Goal: Information Seeking & Learning: Learn about a topic

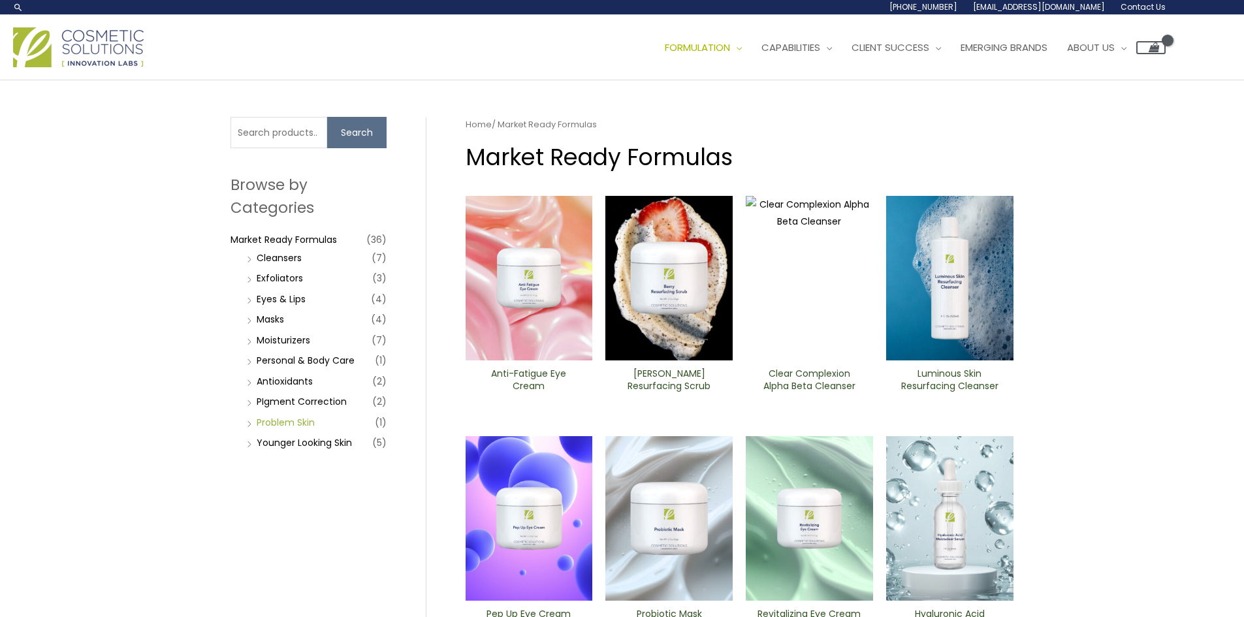
click at [294, 426] on link "Problem Skin" at bounding box center [286, 422] width 58 height 13
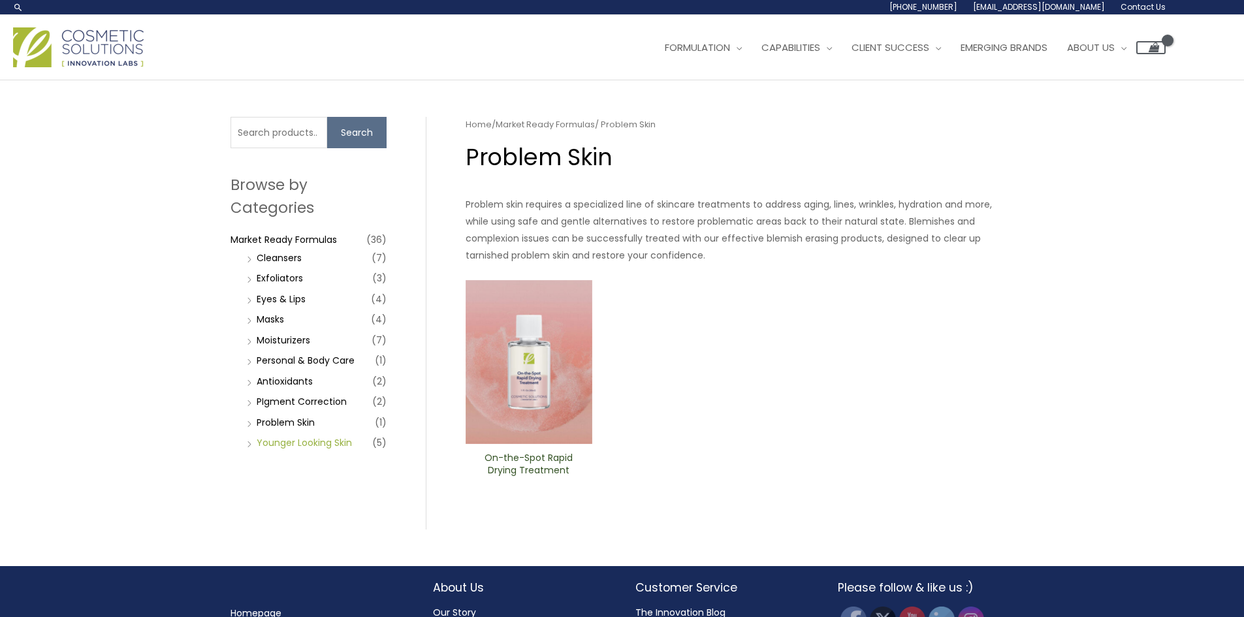
click at [304, 445] on link "Younger Looking Skin" at bounding box center [304, 442] width 95 height 13
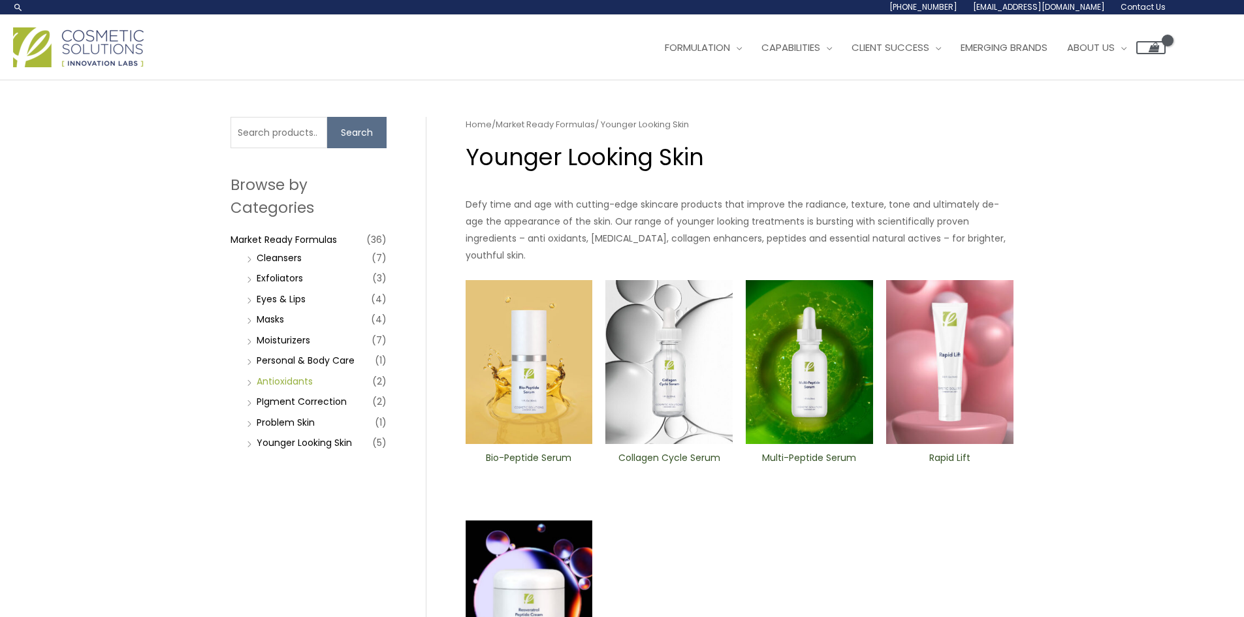
click at [279, 385] on link "Antioxidants" at bounding box center [285, 381] width 56 height 13
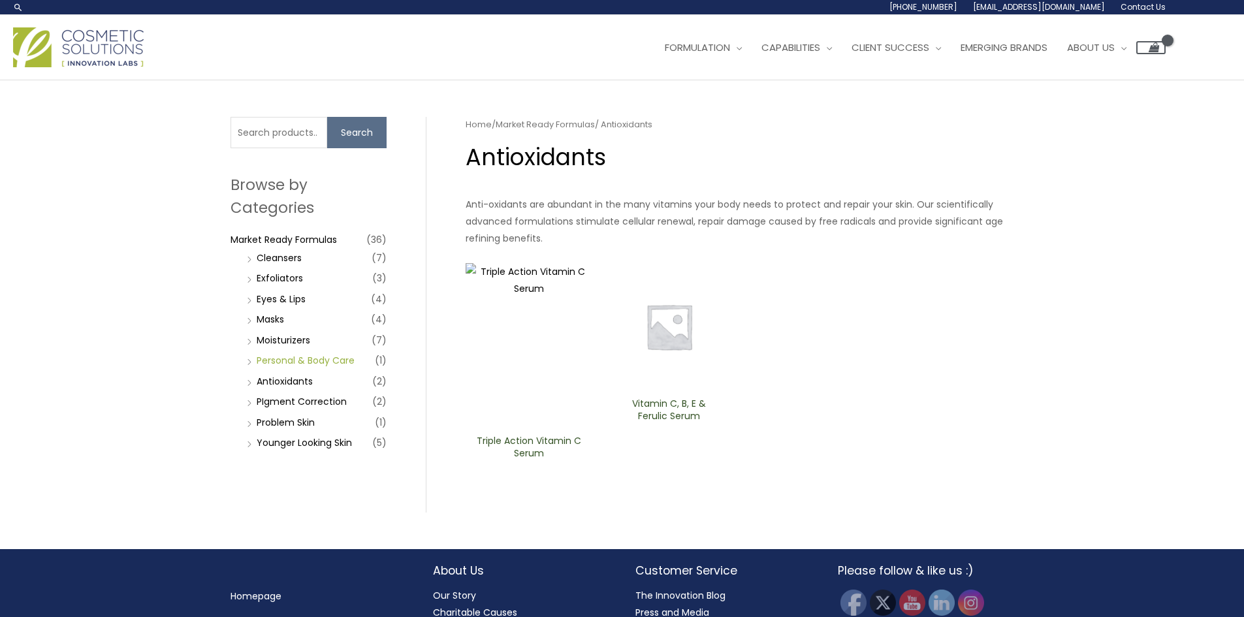
click at [300, 357] on link "Personal & Body Care" at bounding box center [306, 360] width 98 height 13
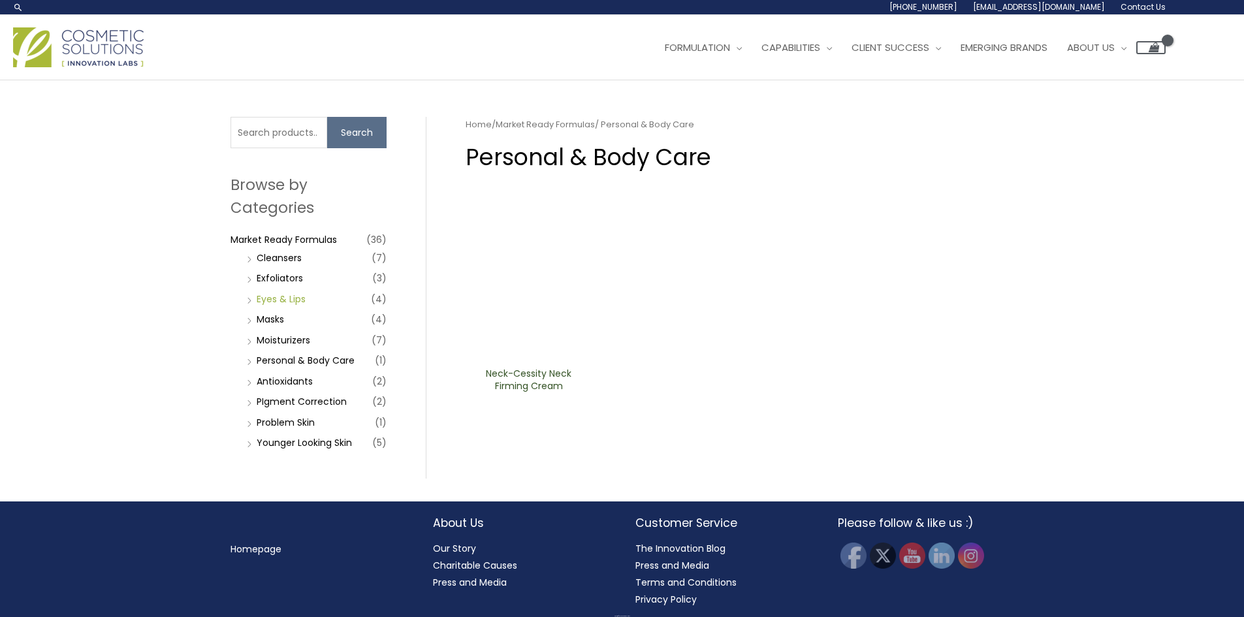
click at [292, 300] on link "Eyes & Lips" at bounding box center [281, 298] width 49 height 13
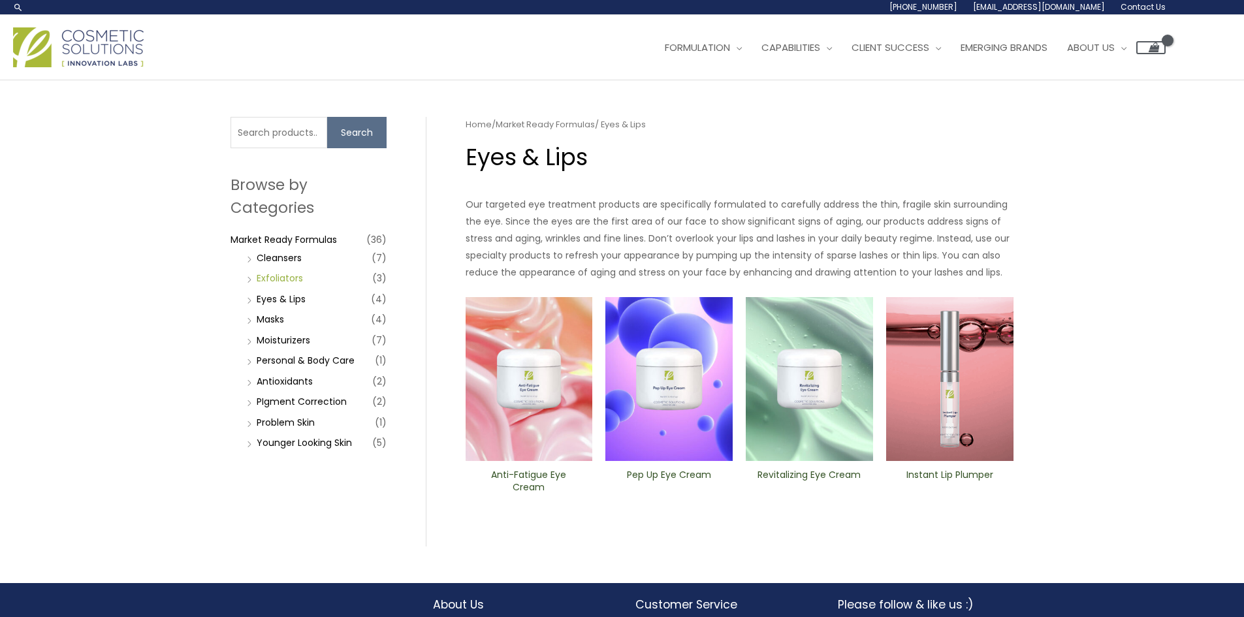
click at [285, 278] on link "Exfoliators" at bounding box center [280, 278] width 46 height 13
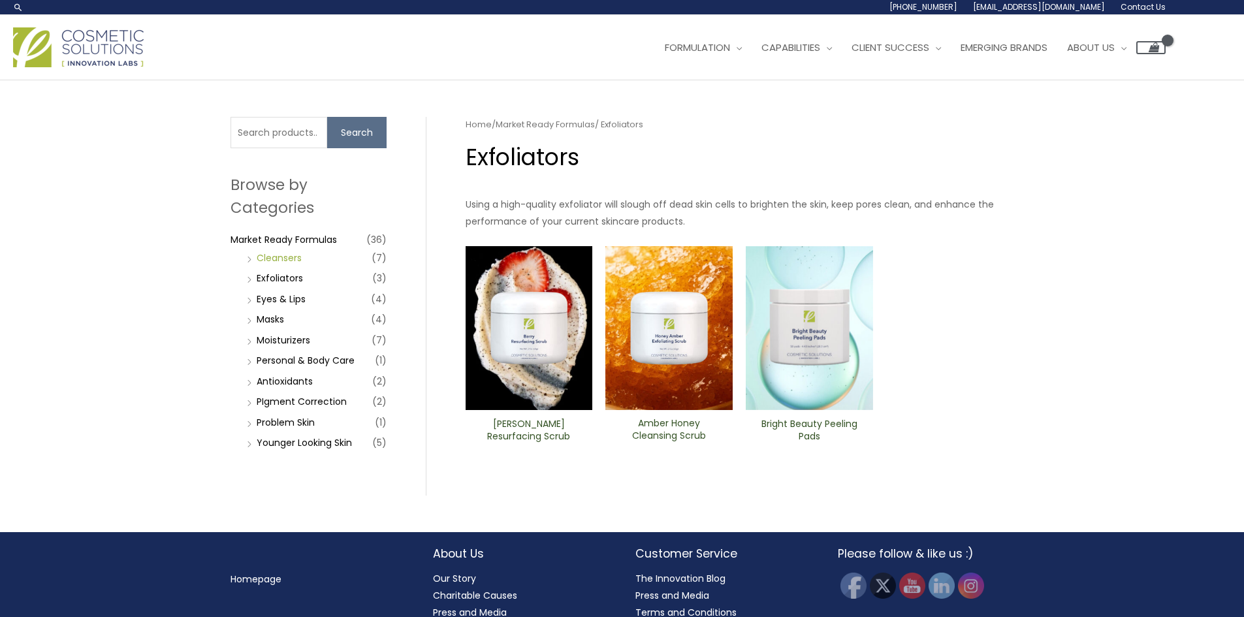
click at [290, 258] on link "Cleansers" at bounding box center [279, 257] width 45 height 13
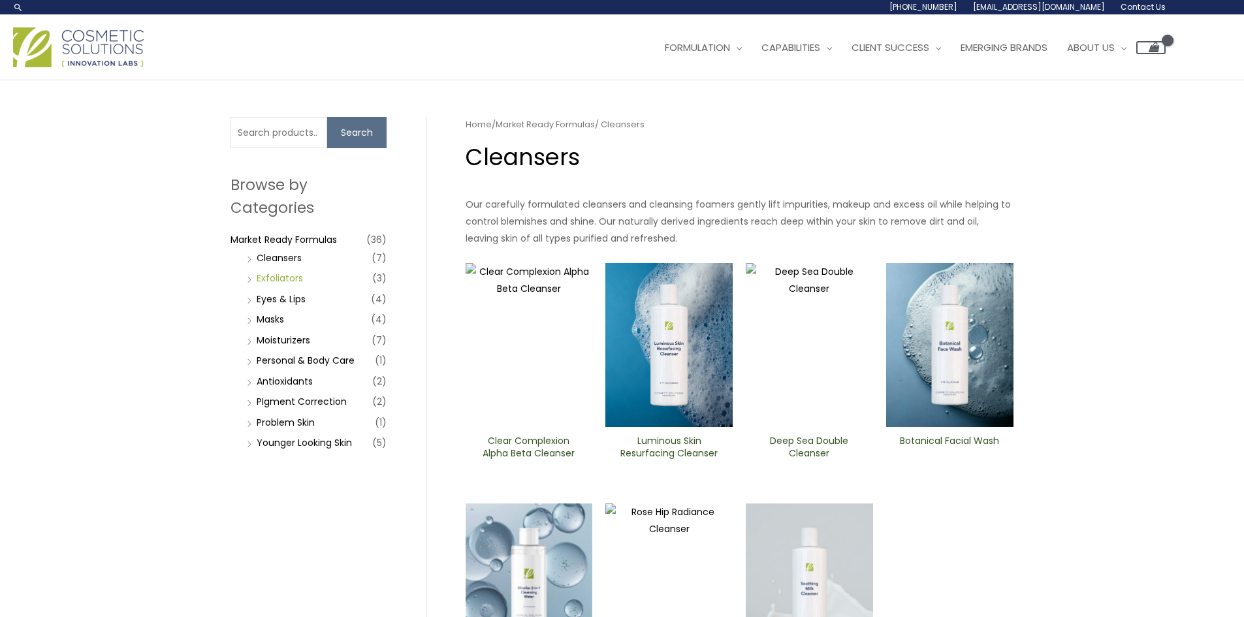
click at [281, 273] on link "Exfoliators" at bounding box center [280, 278] width 46 height 13
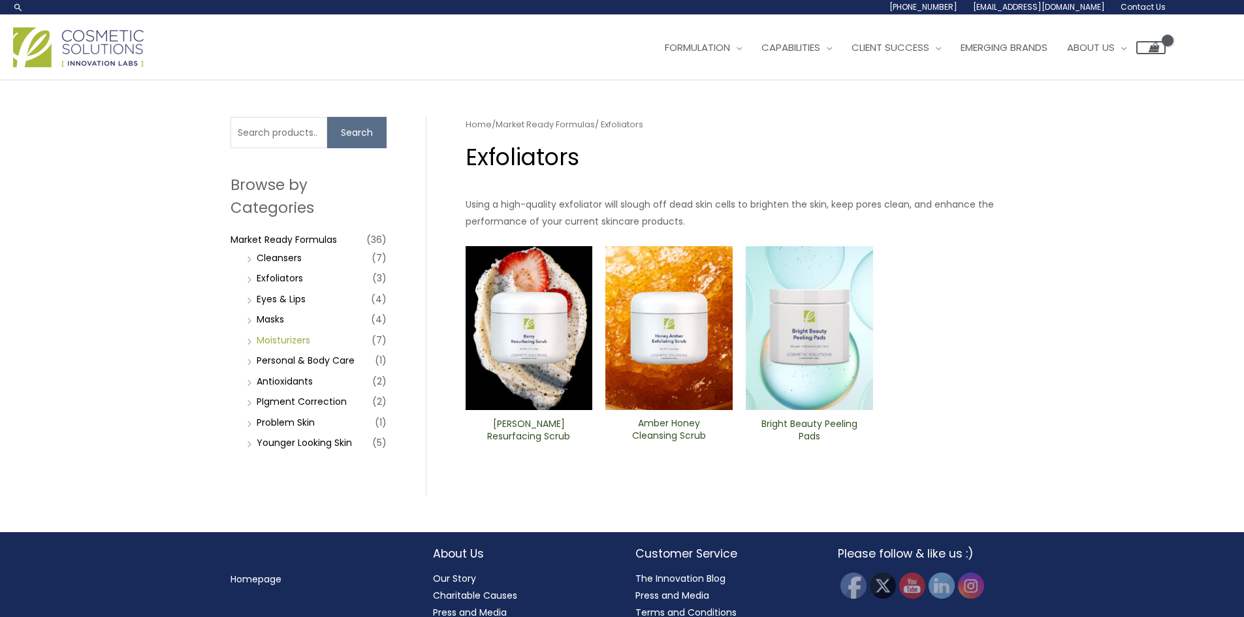
click at [287, 337] on link "Moisturizers" at bounding box center [284, 340] width 54 height 13
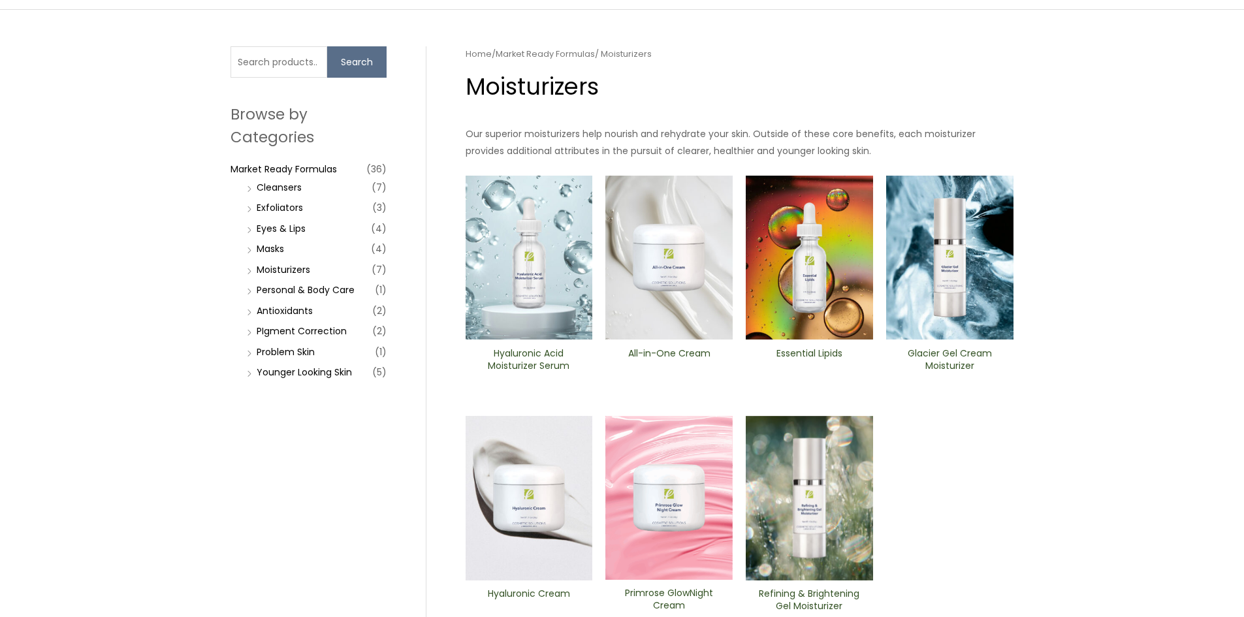
scroll to position [65, 0]
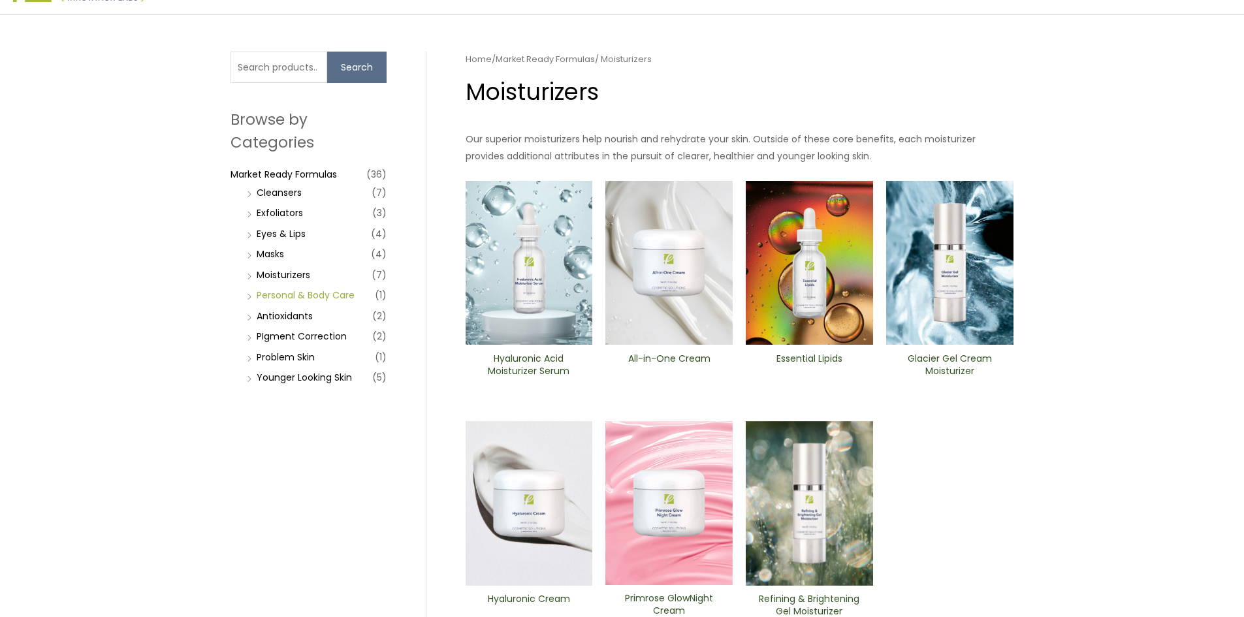
click at [311, 293] on link "Personal & Body Care" at bounding box center [306, 295] width 98 height 13
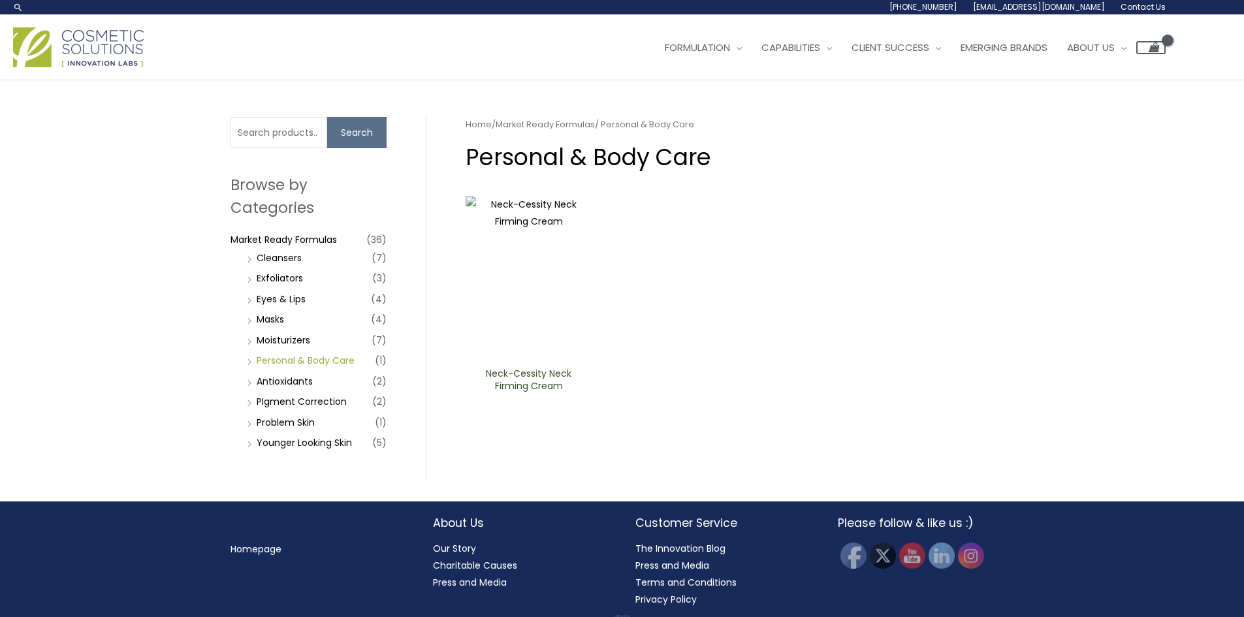
click at [311, 359] on link "Personal & Body Care" at bounding box center [306, 360] width 98 height 13
click at [295, 383] on link "Antioxidants" at bounding box center [285, 381] width 56 height 13
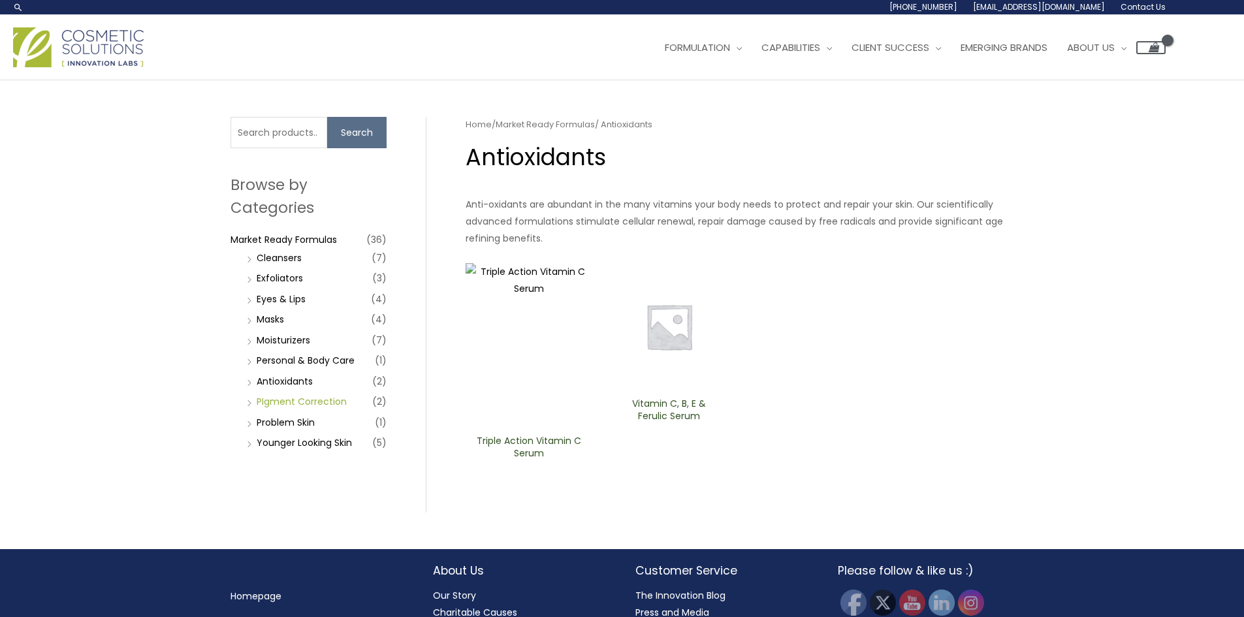
click at [298, 408] on link "PIgment Correction" at bounding box center [302, 401] width 90 height 13
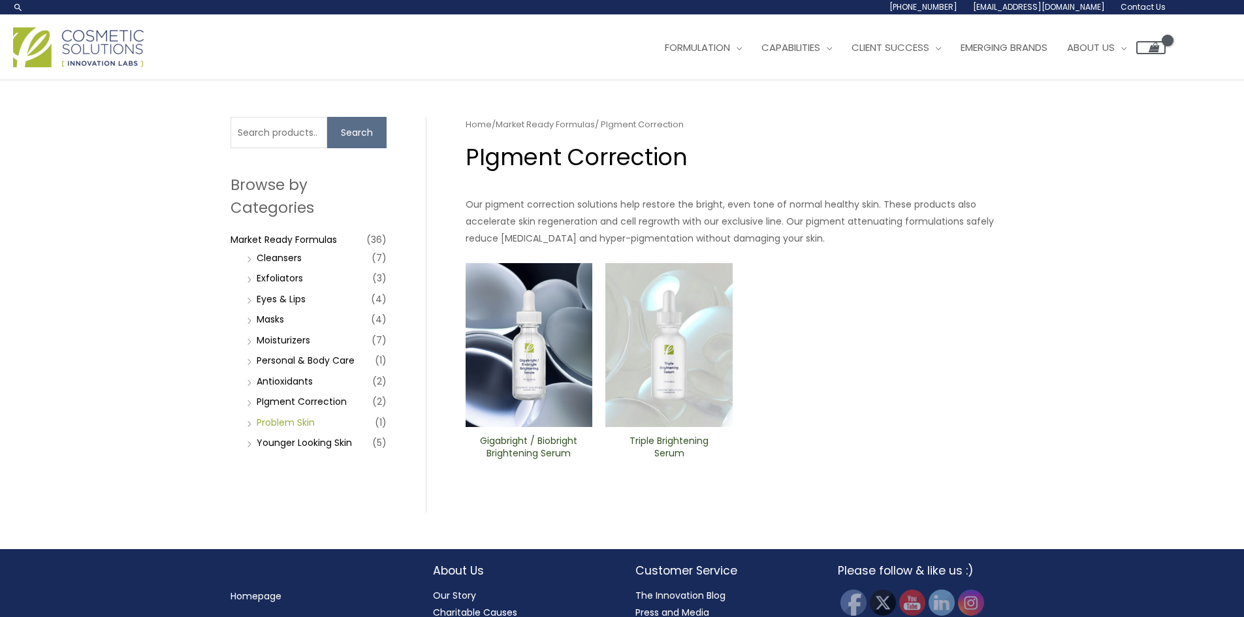
click at [290, 421] on link "Problem Skin" at bounding box center [286, 422] width 58 height 13
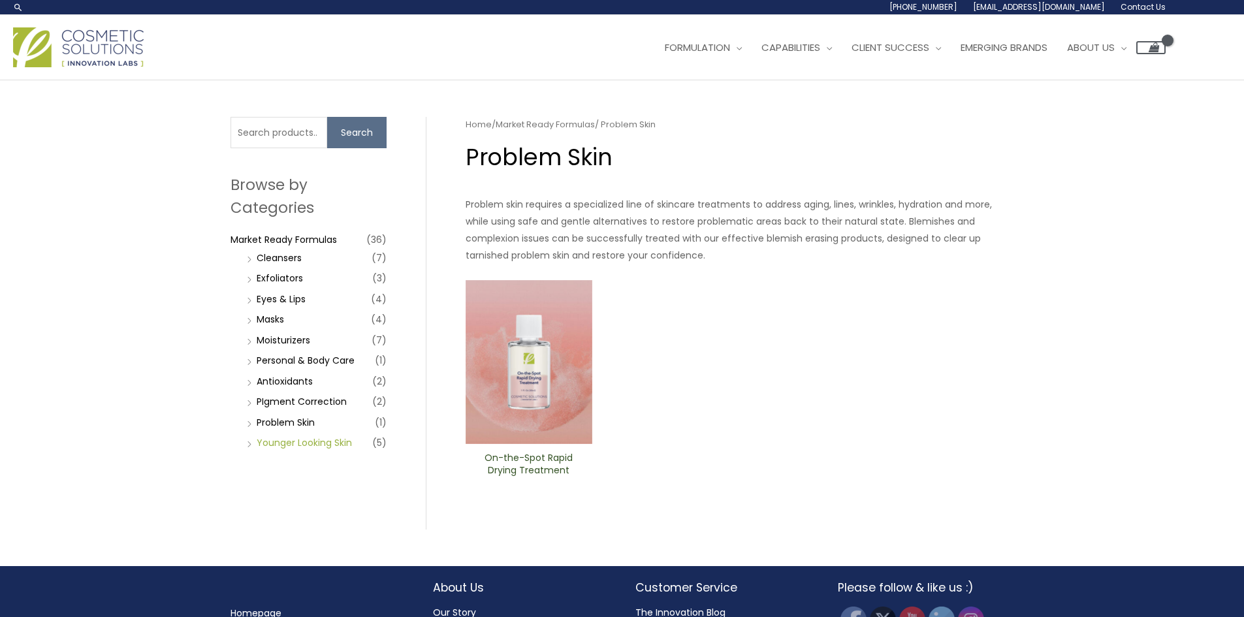
click at [302, 442] on link "Younger Looking Skin" at bounding box center [304, 442] width 95 height 13
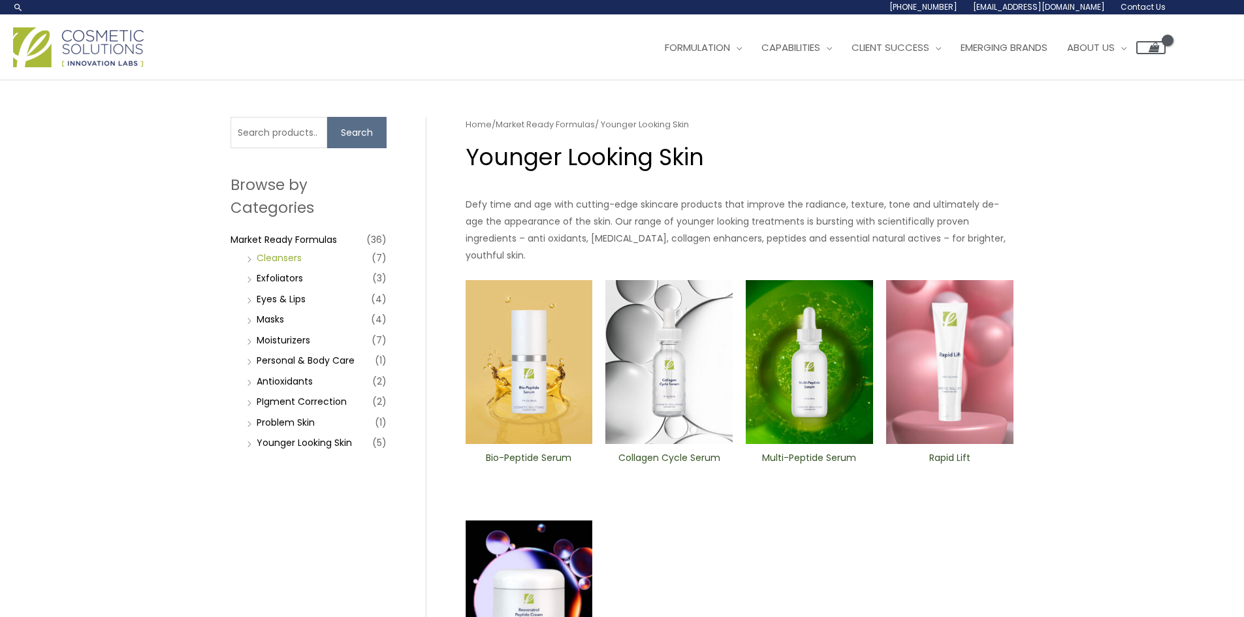
click at [282, 253] on link "Cleansers" at bounding box center [279, 257] width 45 height 13
